Goal: Information Seeking & Learning: Learn about a topic

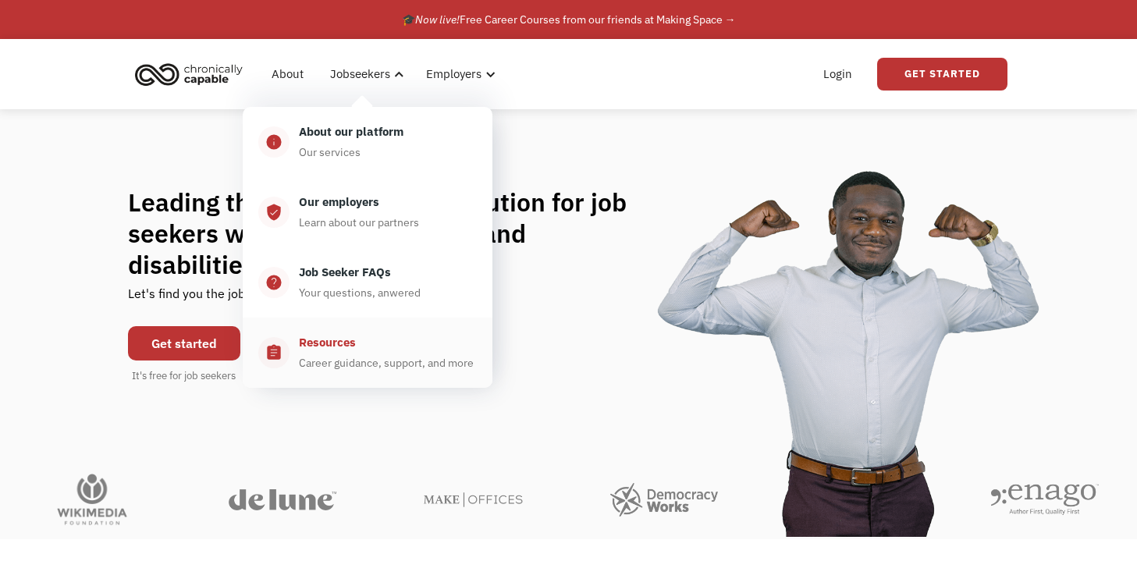
click at [330, 336] on div "Resources" at bounding box center [327, 342] width 57 height 19
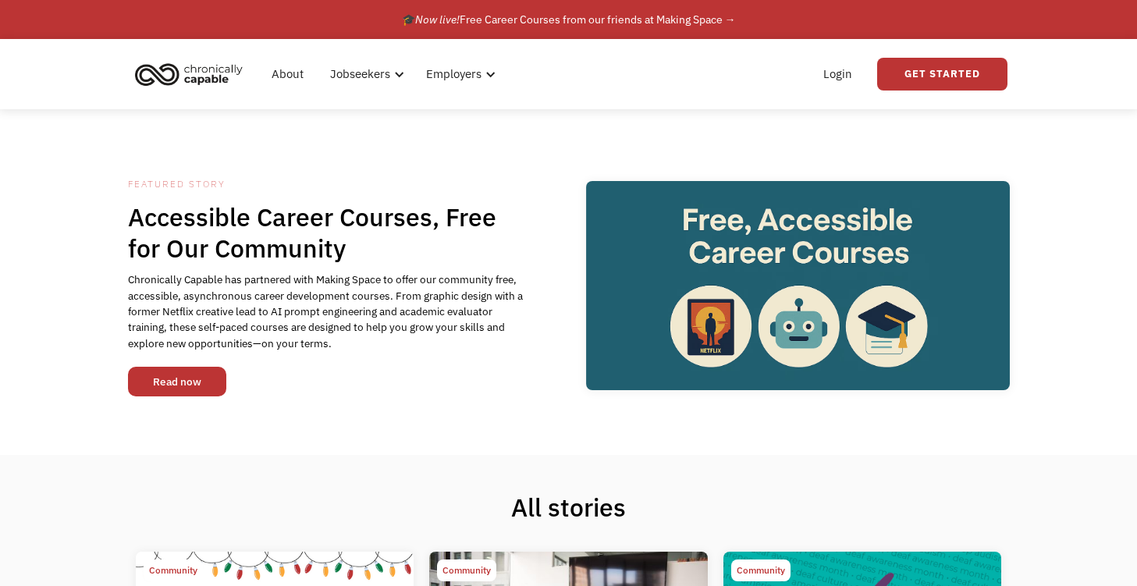
click at [190, 368] on link "Read now" at bounding box center [177, 382] width 98 height 30
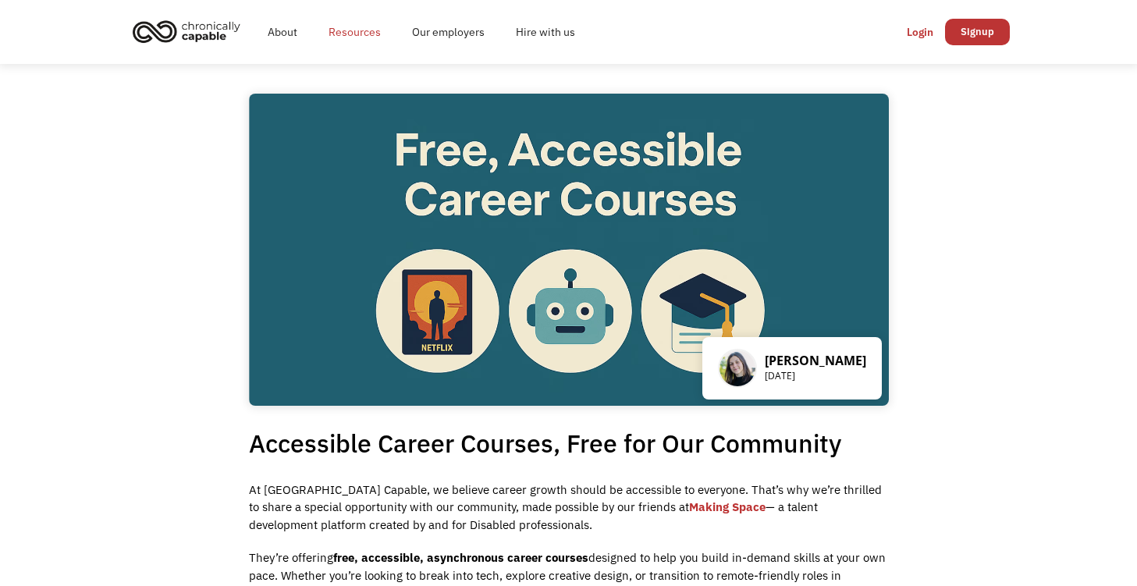
click at [337, 23] on link "Resources" at bounding box center [355, 32] width 84 height 50
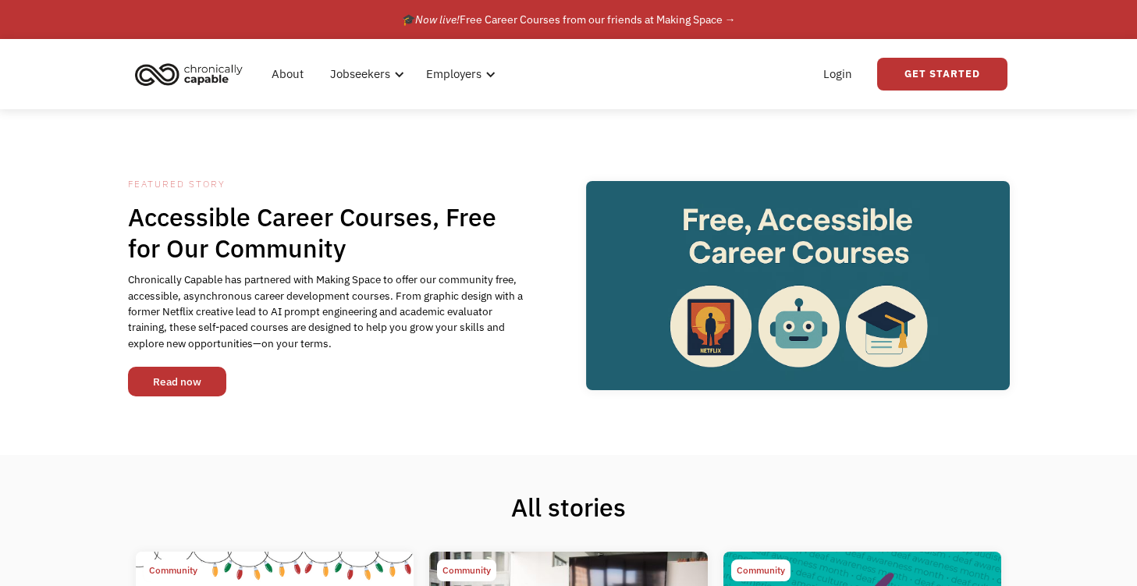
click at [169, 374] on link "Read now" at bounding box center [177, 382] width 98 height 30
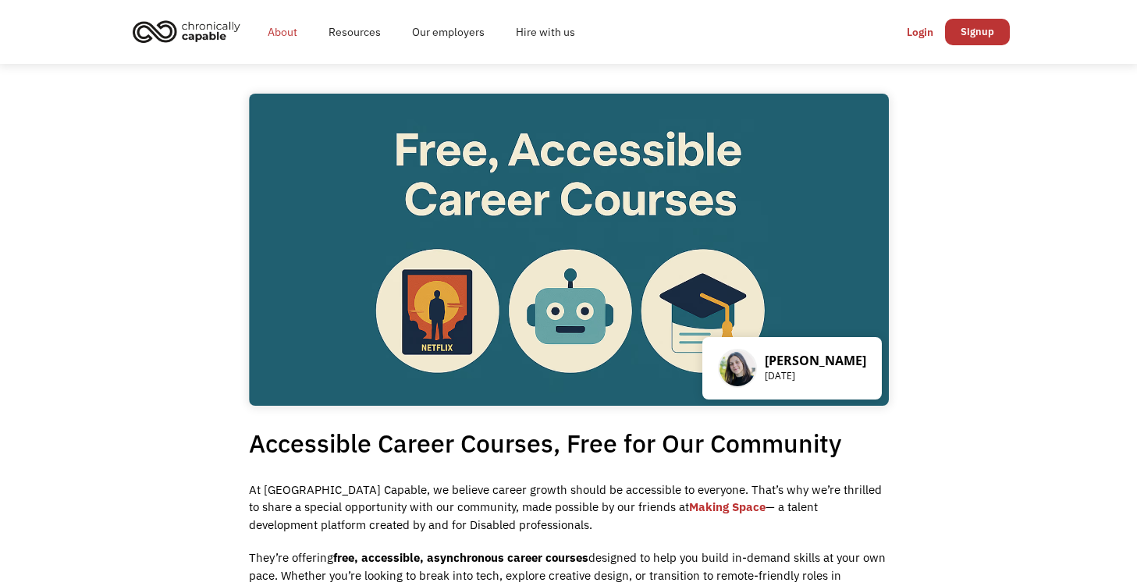
click at [290, 29] on link "About" at bounding box center [282, 32] width 61 height 50
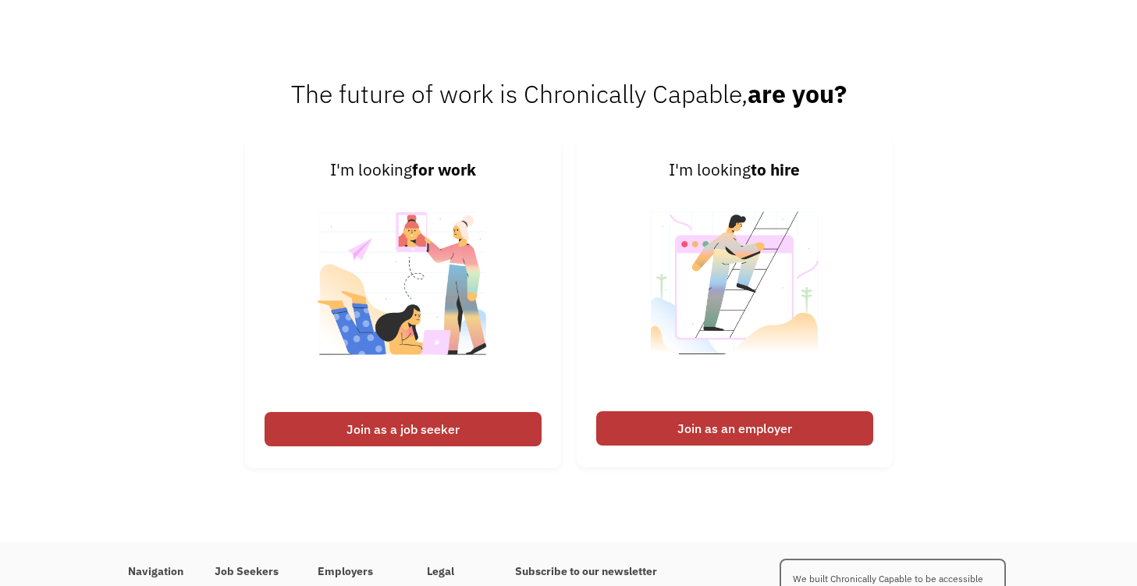
scroll to position [2263, 0]
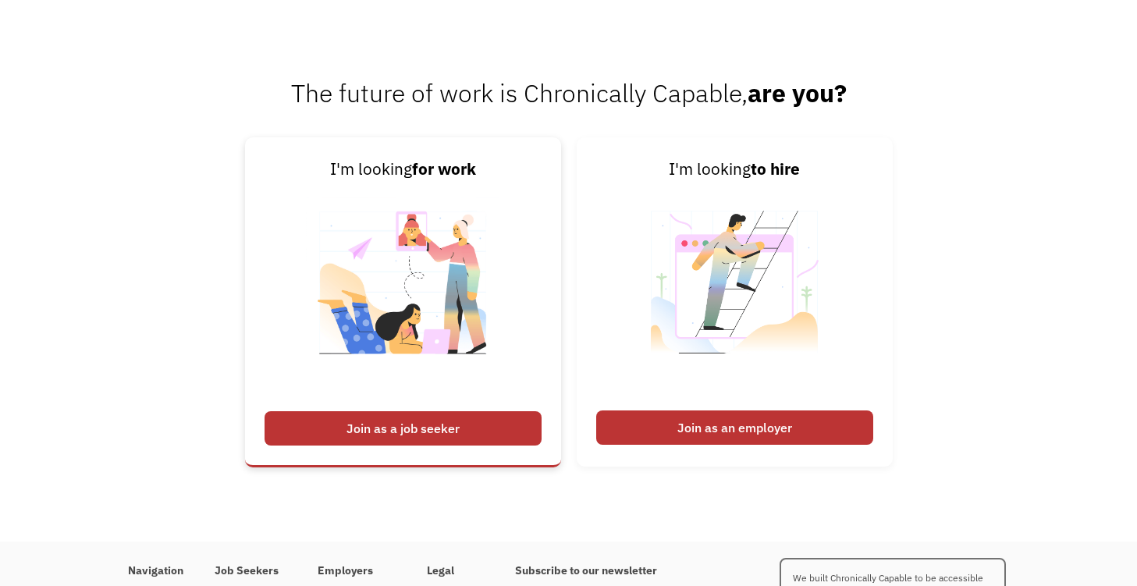
click at [440, 432] on div "Join as a job seeker" at bounding box center [403, 428] width 277 height 34
click at [415, 429] on div "Join as a job seeker" at bounding box center [403, 428] width 277 height 34
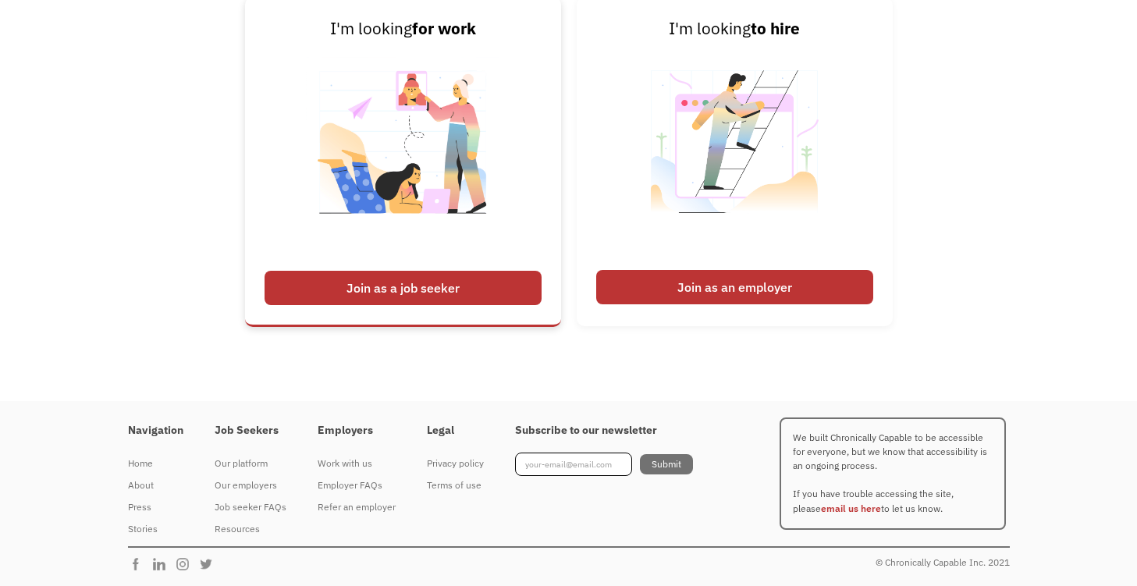
click at [374, 282] on div "Join as a job seeker" at bounding box center [403, 288] width 277 height 34
click at [445, 258] on img at bounding box center [403, 151] width 194 height 221
click at [408, 292] on div "Join as a job seeker" at bounding box center [403, 288] width 277 height 34
click at [408, 294] on div "Join as a job seeker" at bounding box center [403, 288] width 277 height 34
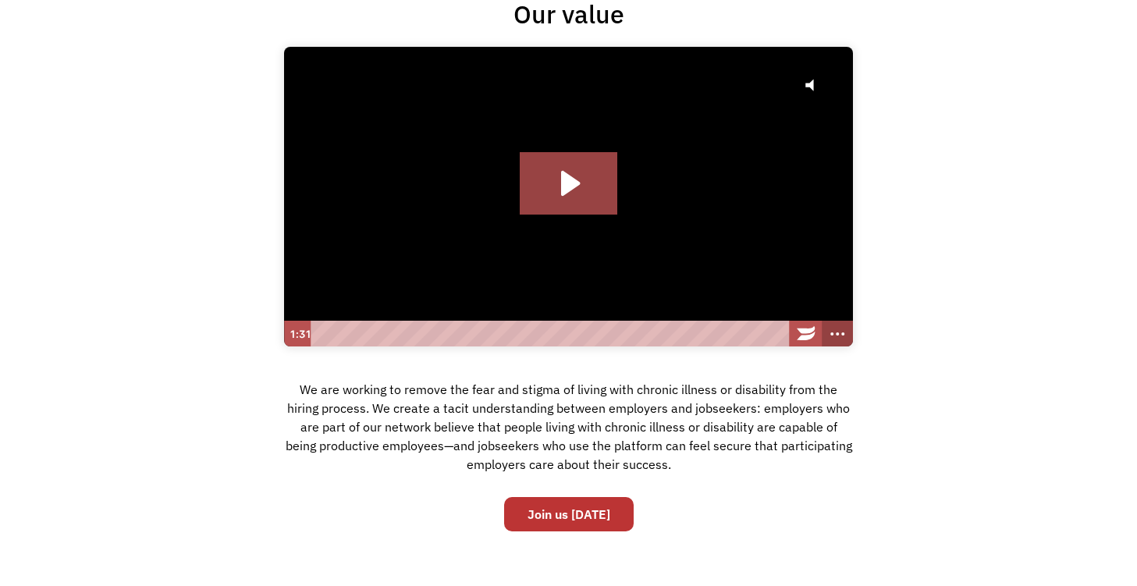
scroll to position [0, 0]
